Goal: Information Seeking & Learning: Learn about a topic

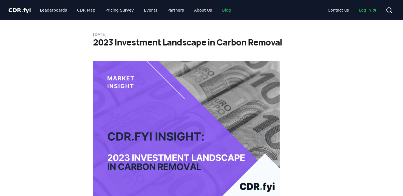
click at [224, 12] on link "Blog" at bounding box center [227, 10] width 18 height 10
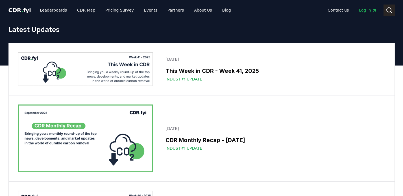
click at [392, 10] on icon at bounding box center [389, 10] width 7 height 7
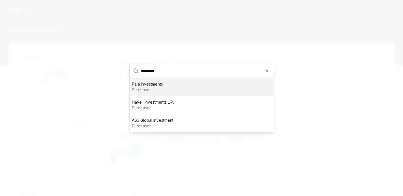
type input "**********"
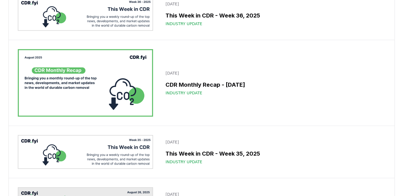
scroll to position [548, 0]
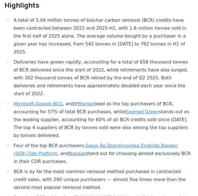
scroll to position [264, 0]
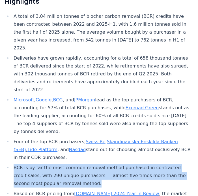
drag, startPoint x: 51, startPoint y: 121, endPoint x: 12, endPoint y: 105, distance: 42.5
click at [12, 164] on li "BCR is by far the most common removal method purchased in contracted credit sal…" at bounding box center [102, 176] width 180 height 24
copy li "BCR is by far the most common removal method purchased in contracted credit sal…"
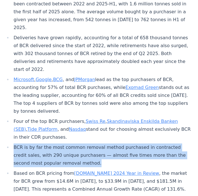
scroll to position [286, 0]
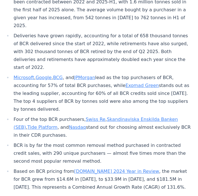
click at [124, 168] on li "Based on BCR pricing from CDR.fyi 2024 Year in Review , the market for BCR grew…" at bounding box center [102, 180] width 180 height 24
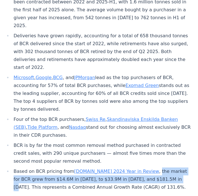
drag, startPoint x: 143, startPoint y: 116, endPoint x: 131, endPoint y: 108, distance: 14.4
click at [131, 168] on li "Based on BCR pricing from CDR.fyi 2024 Year in Review , the market for BCR grew…" at bounding box center [102, 180] width 180 height 24
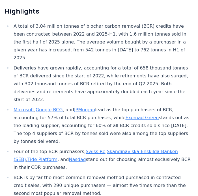
scroll to position [254, 0]
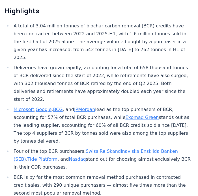
drag, startPoint x: 125, startPoint y: 147, endPoint x: 109, endPoint y: 147, distance: 16.1
copy li "$181.5M"
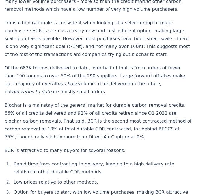
scroll to position [746, 0]
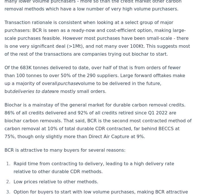
click at [84, 188] on li "Option for buyers to start with low volume purchases, making BCR attractive to …" at bounding box center [102, 196] width 180 height 16
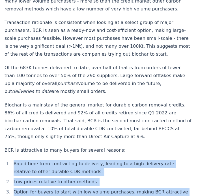
drag, startPoint x: 83, startPoint y: 120, endPoint x: 5, endPoint y: 85, distance: 86.0
click at [5, 160] on ol "Rapid time from contracting to delivery, leading to a high delivery rate relati…" at bounding box center [98, 182] width 187 height 44
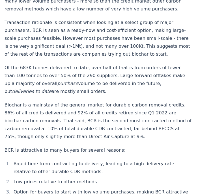
click at [94, 178] on li "Low prices relative to other methods." at bounding box center [102, 182] width 180 height 8
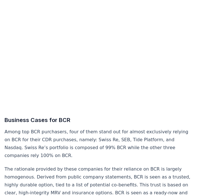
scroll to position [2170, 0]
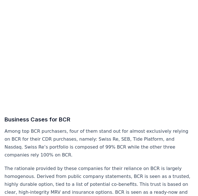
click at [125, 165] on p "The rationale provided by these companies for their reliance on BCR is largely …" at bounding box center [98, 188] width 187 height 47
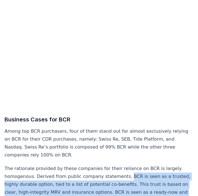
drag, startPoint x: 120, startPoint y: 49, endPoint x: 173, endPoint y: 76, distance: 59.7
click at [173, 165] on p "The rationale provided by these companies for their reliance on BCR is largely …" at bounding box center [98, 188] width 187 height 47
copy p "BCR is seen as a trusted, highly durable option, tied to a list of potential co…"
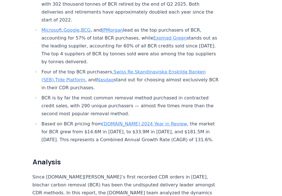
scroll to position [0, 0]
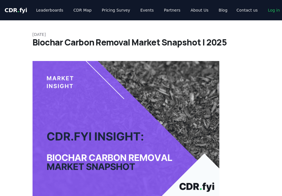
click at [18, 10] on span "." at bounding box center [19, 10] width 2 height 7
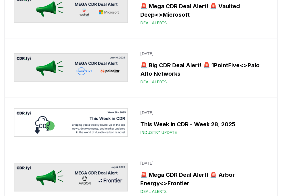
scroll to position [1183, 0]
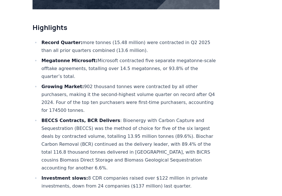
scroll to position [201, 0]
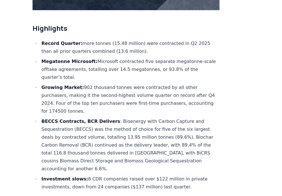
click at [136, 121] on li "BECCS Contracts, BCR Delivers : Bioenergy with Carbon Capture and Sequestration…" at bounding box center [130, 145] width 180 height 55
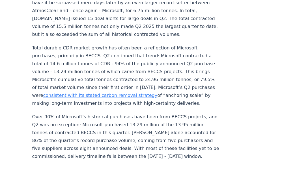
scroll to position [449, 0]
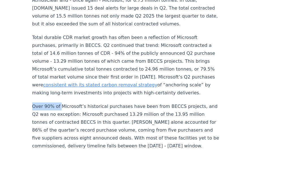
drag, startPoint x: 31, startPoint y: 81, endPoint x: 59, endPoint y: 81, distance: 28.0
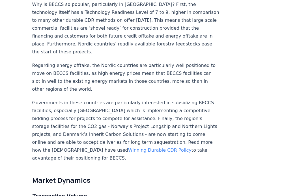
scroll to position [728, 0]
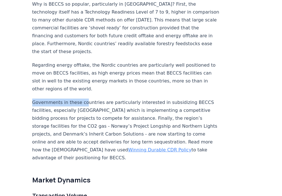
drag, startPoint x: 26, startPoint y: 62, endPoint x: 84, endPoint y: 61, distance: 57.4
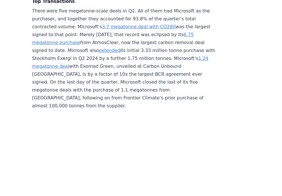
scroll to position [1305, 0]
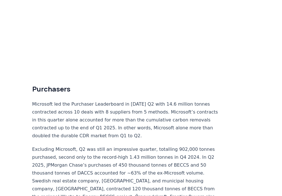
scroll to position [1440, 0]
click at [85, 100] on p "Microsoft led the Purchaser Leaderboard in 2025 Q2 with 14.6 million tonnes con…" at bounding box center [125, 120] width 187 height 40
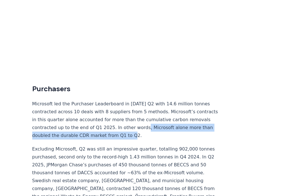
drag, startPoint x: 75, startPoint y: 65, endPoint x: 89, endPoint y: 55, distance: 16.6
click at [89, 100] on p "Microsoft led the Purchaser Leaderboard in 2025 Q2 with 14.6 million tonnes con…" at bounding box center [125, 120] width 187 height 40
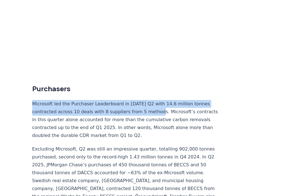
drag, startPoint x: 28, startPoint y: 31, endPoint x: 132, endPoint y: 39, distance: 104.1
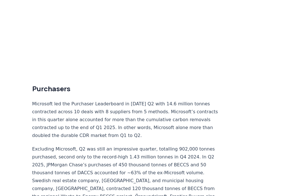
click at [124, 100] on p "Microsoft led the Purchaser Leaderboard in 2025 Q2 with 14.6 million tonnes con…" at bounding box center [125, 120] width 187 height 40
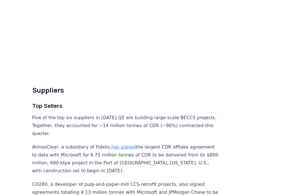
scroll to position [1826, 0]
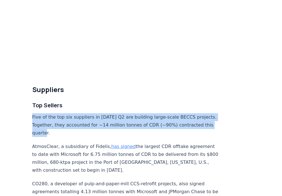
drag, startPoint x: 32, startPoint y: 27, endPoint x: 198, endPoint y: 36, distance: 165.9
click at [198, 113] on p "Five of the top six suppliers in 2025 Q2 are building large-scale BECCS project…" at bounding box center [125, 125] width 187 height 24
copy p "Five of the top six suppliers in 2025 Q2 are building large-scale BECCS project…"
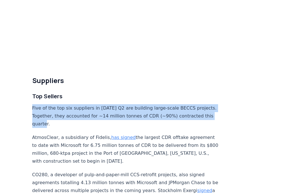
scroll to position [1836, 0]
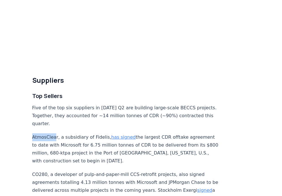
drag, startPoint x: 33, startPoint y: 41, endPoint x: 54, endPoint y: 40, distance: 20.4
click at [54, 133] on p "AtmosClear, a subsidiary of Fidelis, has signed the largest CDR offtake agreeme…" at bounding box center [125, 149] width 187 height 32
click at [39, 133] on p "AtmosClear, a subsidiary of Fidelis, has signed the largest CDR offtake agreeme…" at bounding box center [125, 149] width 187 height 32
drag, startPoint x: 33, startPoint y: 41, endPoint x: 59, endPoint y: 41, distance: 26.6
click at [59, 133] on p "AtmosClear, a subsidiary of Fidelis, has signed the largest CDR offtake agreeme…" at bounding box center [125, 149] width 187 height 32
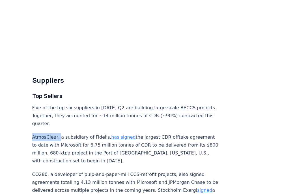
copy p "AtmosClear,"
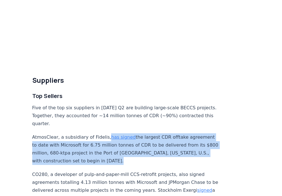
drag, startPoint x: 103, startPoint y: 42, endPoint x: 151, endPoint y: 61, distance: 51.9
click at [151, 133] on p "AtmosClear, a subsidiary of Fidelis, has signed the largest CDR offtake agreeme…" at bounding box center [125, 149] width 187 height 32
copy p "has signed the largest CDR offtake agreement to date with Microsoft for 6.75 mi…"
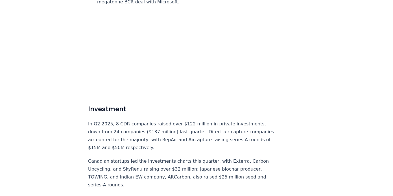
scroll to position [3291, 0]
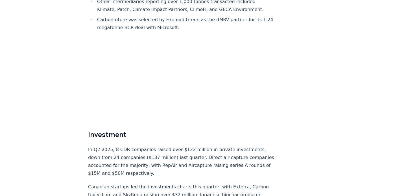
scroll to position [3286, 0]
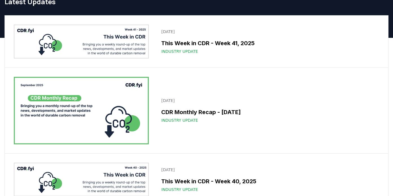
scroll to position [16, 0]
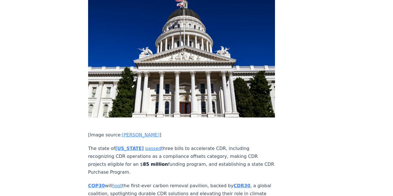
scroll to position [2142, 0]
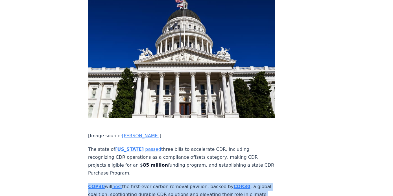
drag, startPoint x: 143, startPoint y: 105, endPoint x: 70, endPoint y: 84, distance: 75.9
copy p "COP30 will host the first-ever carbon removal pavilion, backed by CDR30 , a glo…"
